Goal: Task Accomplishment & Management: Complete application form

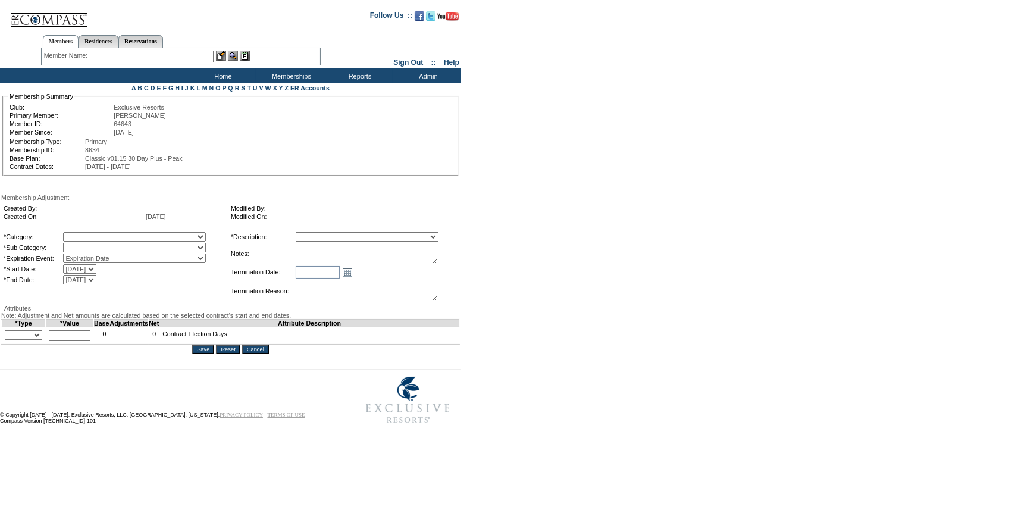
click at [174, 232] on table "*Category: A La Carte Days Contract Election Days Converted Days [MEDICAL_DATA]…" at bounding box center [115, 258] width 226 height 55
click at [171, 236] on select "A La Carte Days Contract Election Days Converted Days [MEDICAL_DATA] Other Refe…" at bounding box center [134, 237] width 143 height 10
select select "56"
click at [87, 233] on select "A La Carte Days Contract Election Days Converted Days [MEDICAL_DATA] Other Refe…" at bounding box center [134, 237] width 143 height 10
click at [139, 246] on select "Miscellaneous Adjustment" at bounding box center [134, 248] width 143 height 10
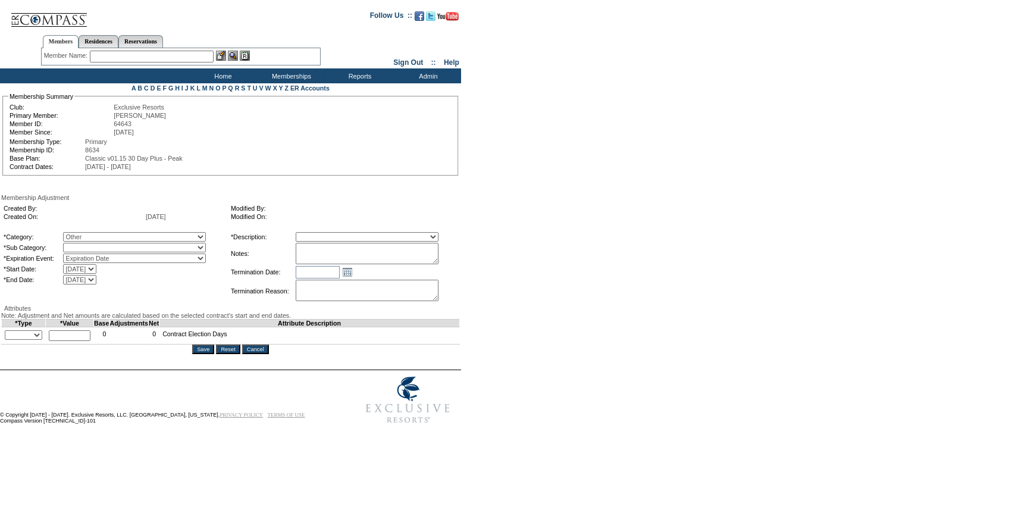
select select "179"
click at [87, 244] on select "Miscellaneous Adjustment" at bounding box center [134, 248] width 143 height 10
click at [29, 340] on select "+ - Override" at bounding box center [23, 335] width 37 height 10
select select "3"
click at [7, 340] on select "+ - Override" at bounding box center [23, 335] width 37 height 10
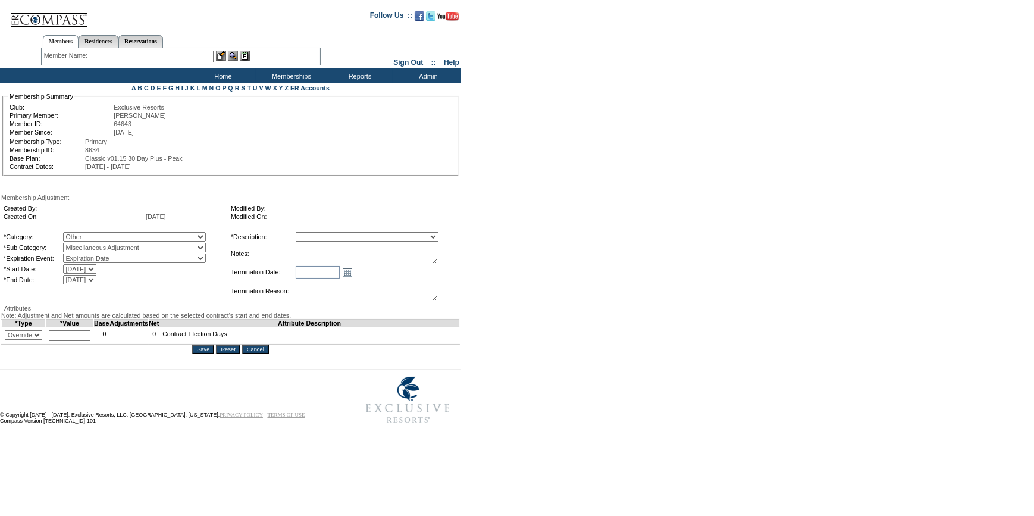
click at [88, 341] on input "text" at bounding box center [70, 335] width 42 height 11
type input "20"
click at [348, 238] on select "Membership/Transfer Fee Adjustment Membership Fee Adjustment Add-On Fee Adjustm…" at bounding box center [367, 237] width 143 height 10
select select "275"
click at [317, 233] on select "Membership/Transfer Fee Adjustment Membership Fee Adjustment Add-On Fee Adjustm…" at bounding box center [367, 237] width 143 height 10
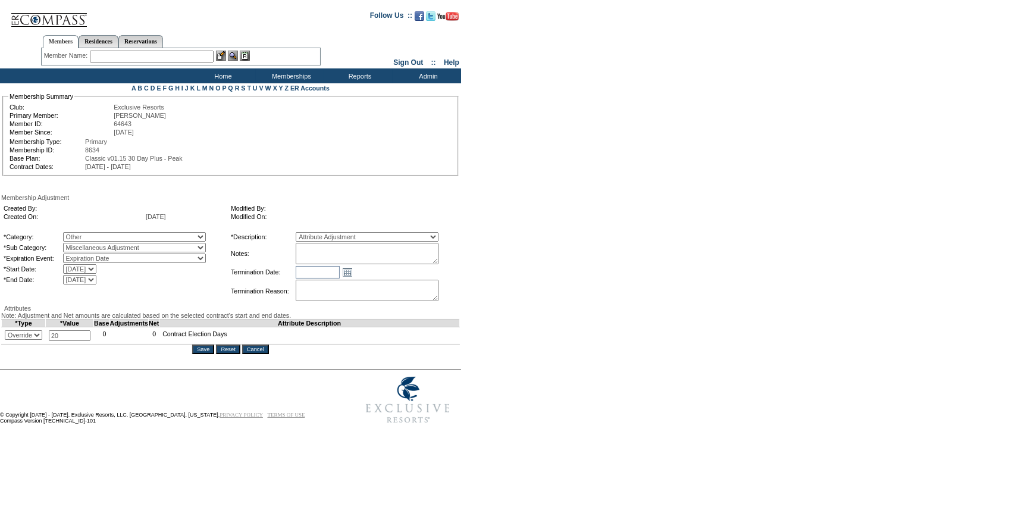
click at [203, 354] on input "Save" at bounding box center [203, 350] width 22 height 10
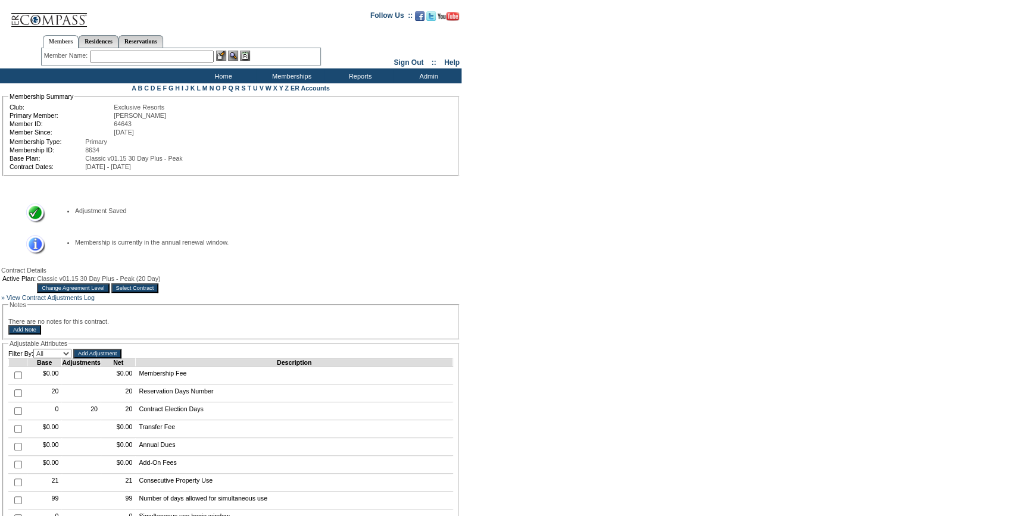
click at [60, 15] on img at bounding box center [48, 15] width 77 height 24
